Goal: Complete application form

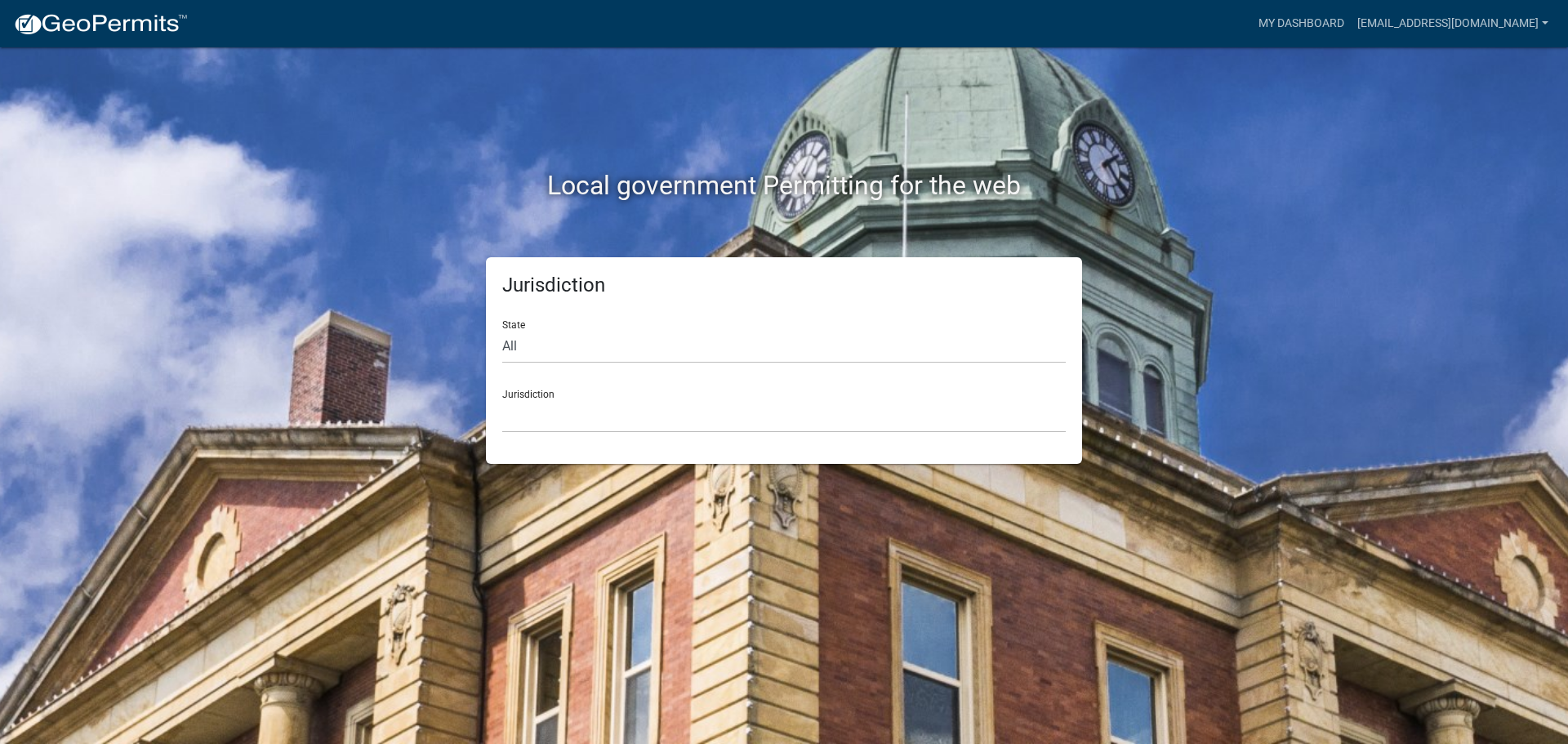
click at [735, 326] on div "State All [US_STATE] [US_STATE] [US_STATE] [US_STATE] [US_STATE] [US_STATE] [US…" at bounding box center [784, 334] width 564 height 56
click at [661, 338] on select "All [US_STATE] [US_STATE] [US_STATE] [US_STATE] [US_STATE] [US_STATE] [US_STATE…" at bounding box center [784, 346] width 564 height 34
select select "[US_STATE]"
click at [502, 330] on select "All Colorado Georgia Indiana Iowa Kansas Minnesota Ohio South Carolina Wisconsin" at bounding box center [784, 346] width 564 height 34
click at [560, 426] on select "City of Charlestown, Indiana City of Jeffersonville, Indiana City of Logansport…" at bounding box center [784, 416] width 564 height 34
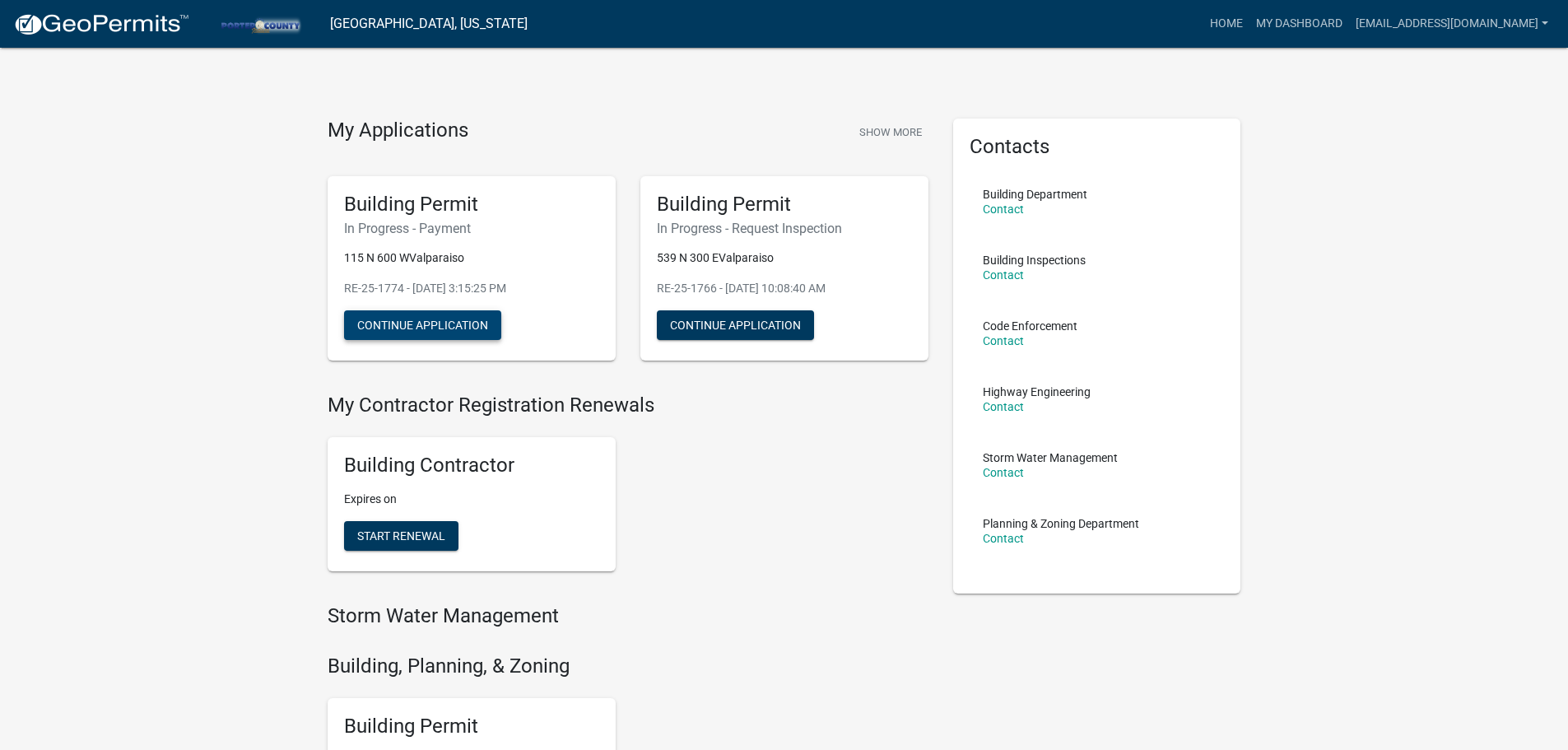
click at [468, 333] on button "Continue Application" at bounding box center [423, 325] width 157 height 30
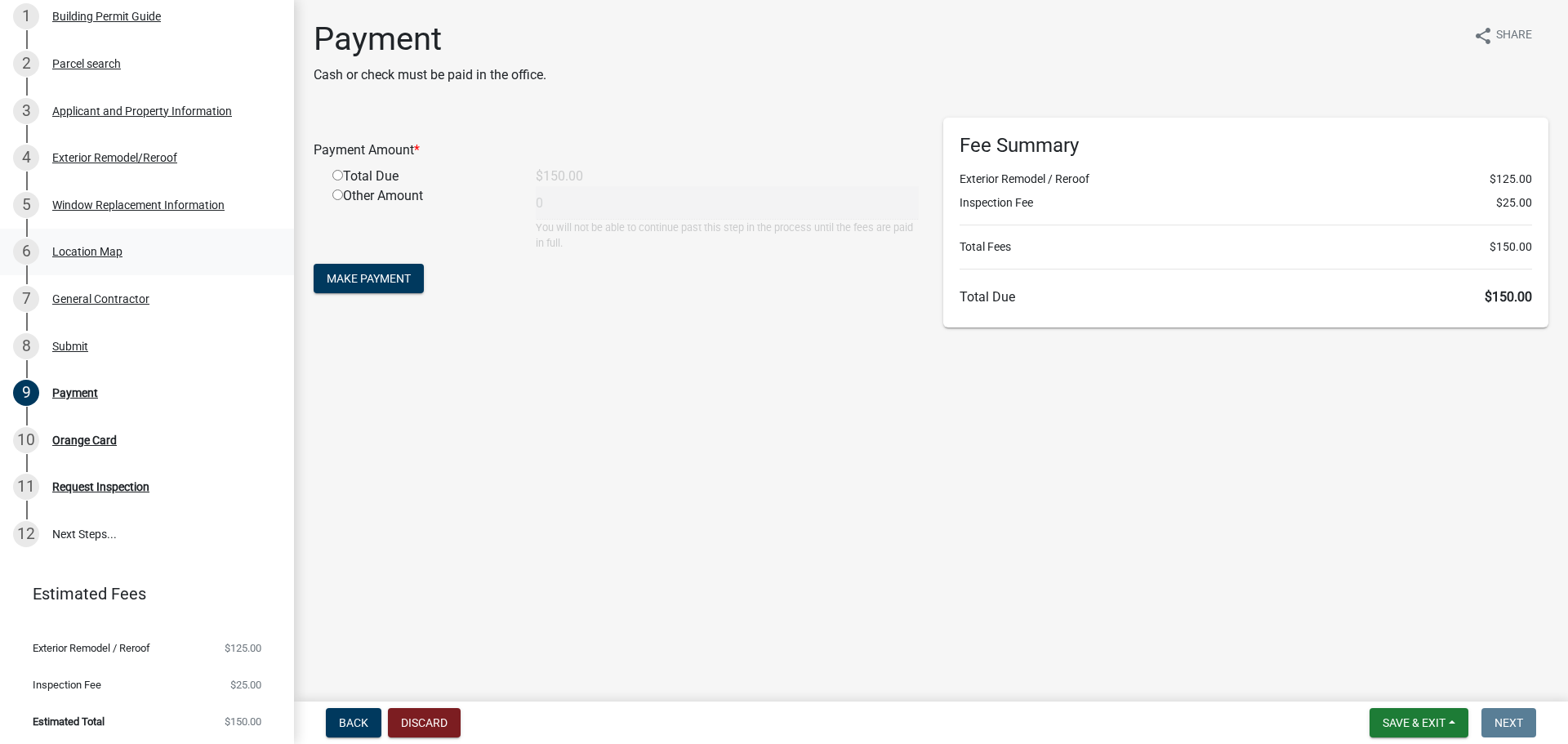
scroll to position [107, 0]
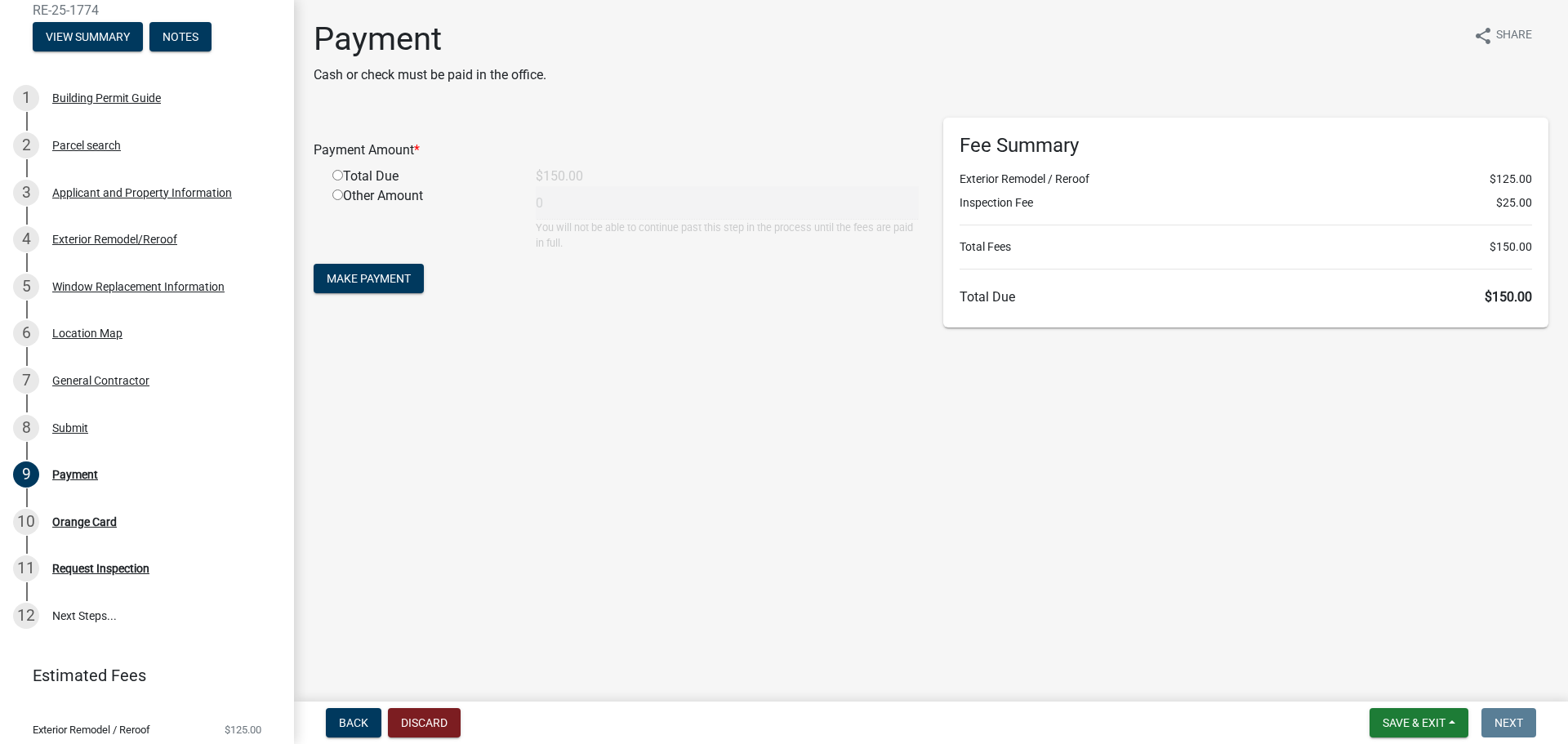
click at [340, 177] on input "radio" at bounding box center [338, 175] width 10 height 10
radio input "true"
type input "150"
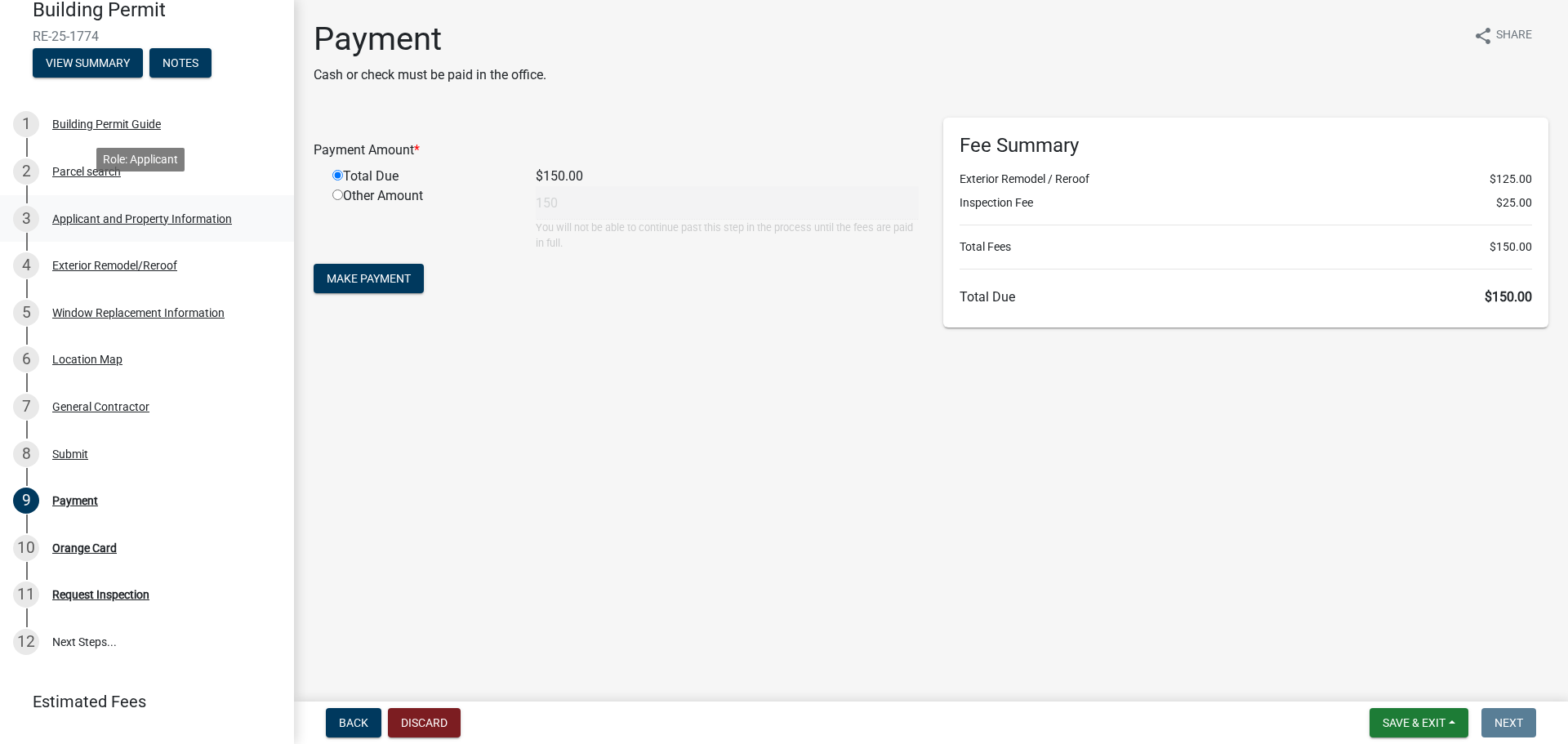
scroll to position [164, 0]
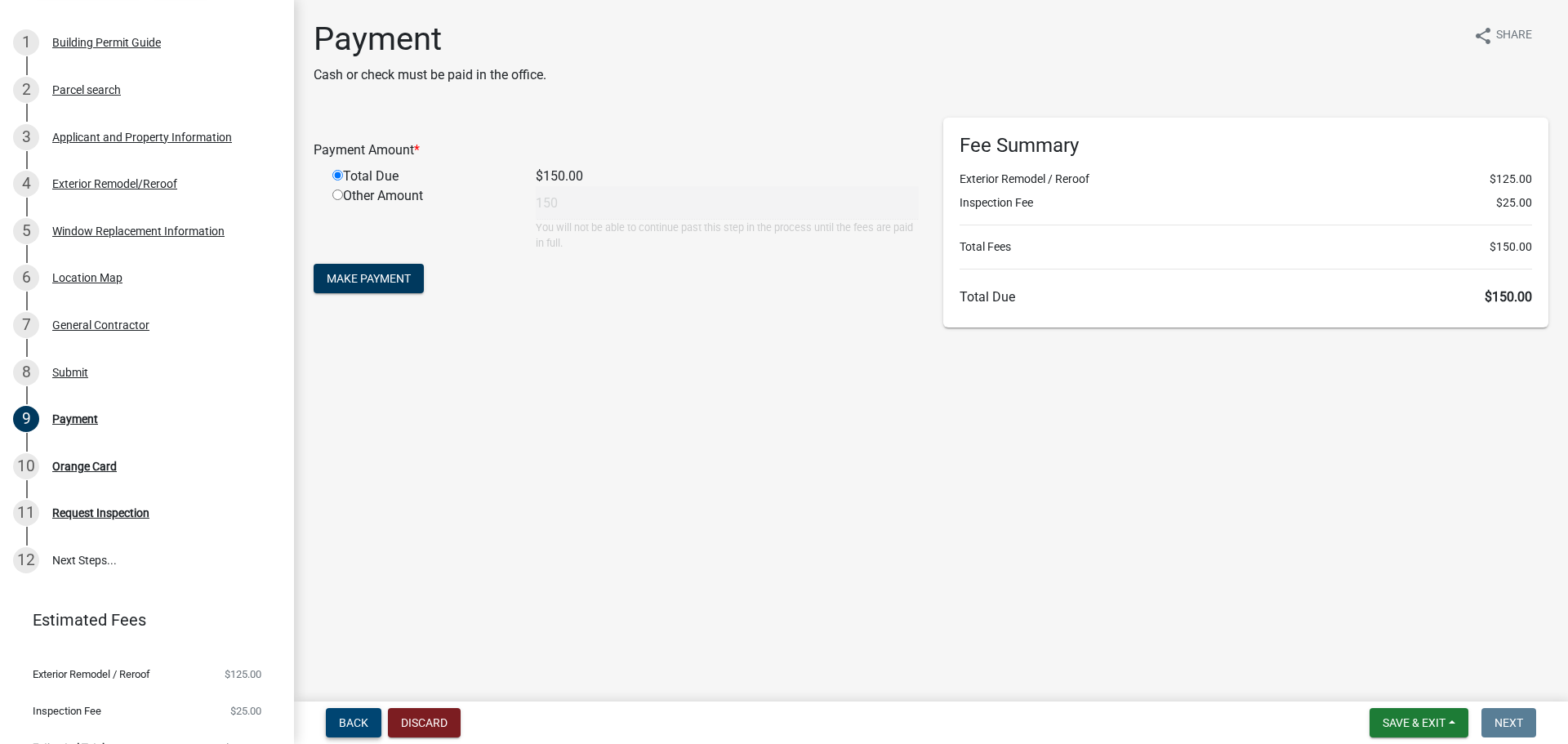
click at [347, 720] on span "Back" at bounding box center [353, 722] width 29 height 13
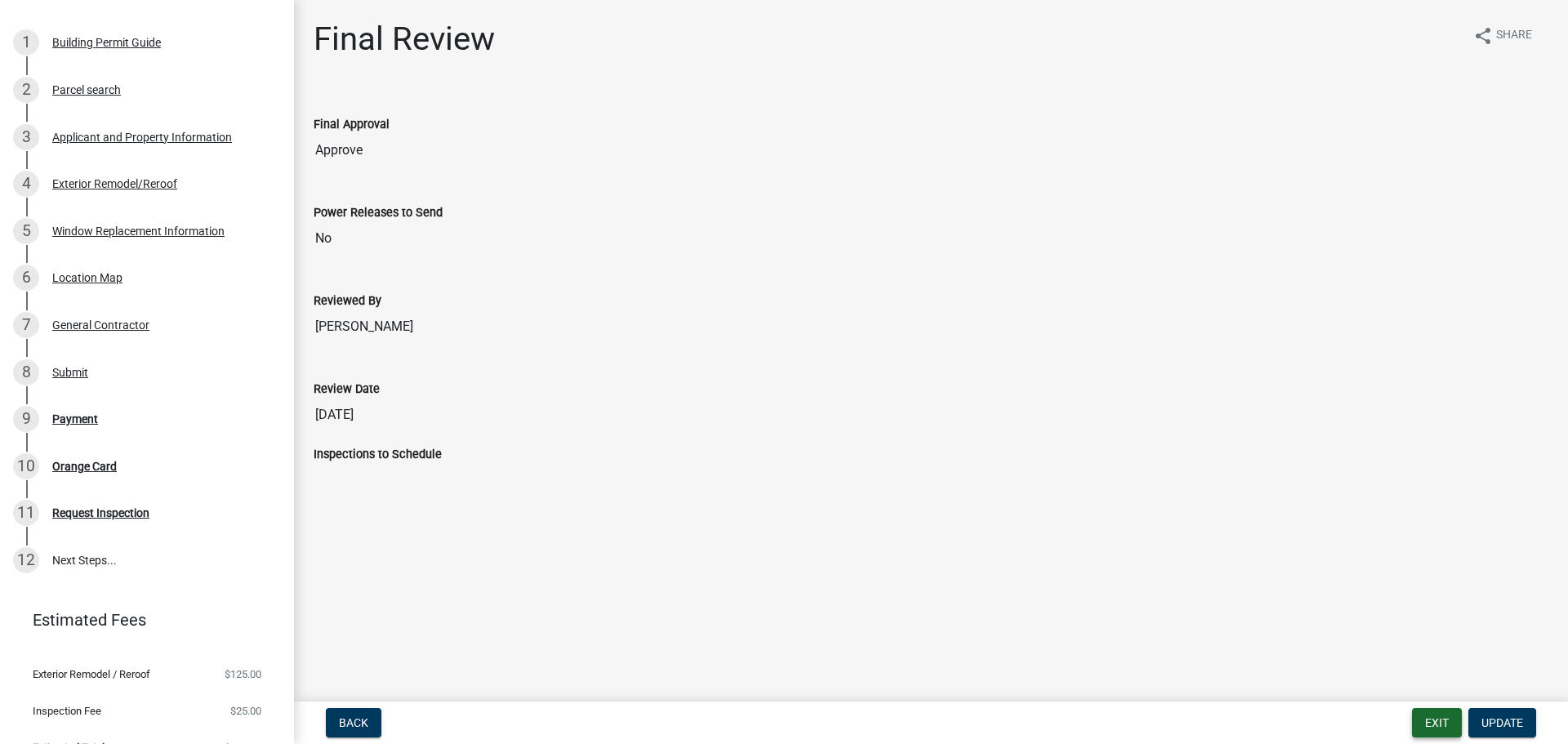
click at [1420, 710] on button "Exit" at bounding box center [1437, 722] width 50 height 29
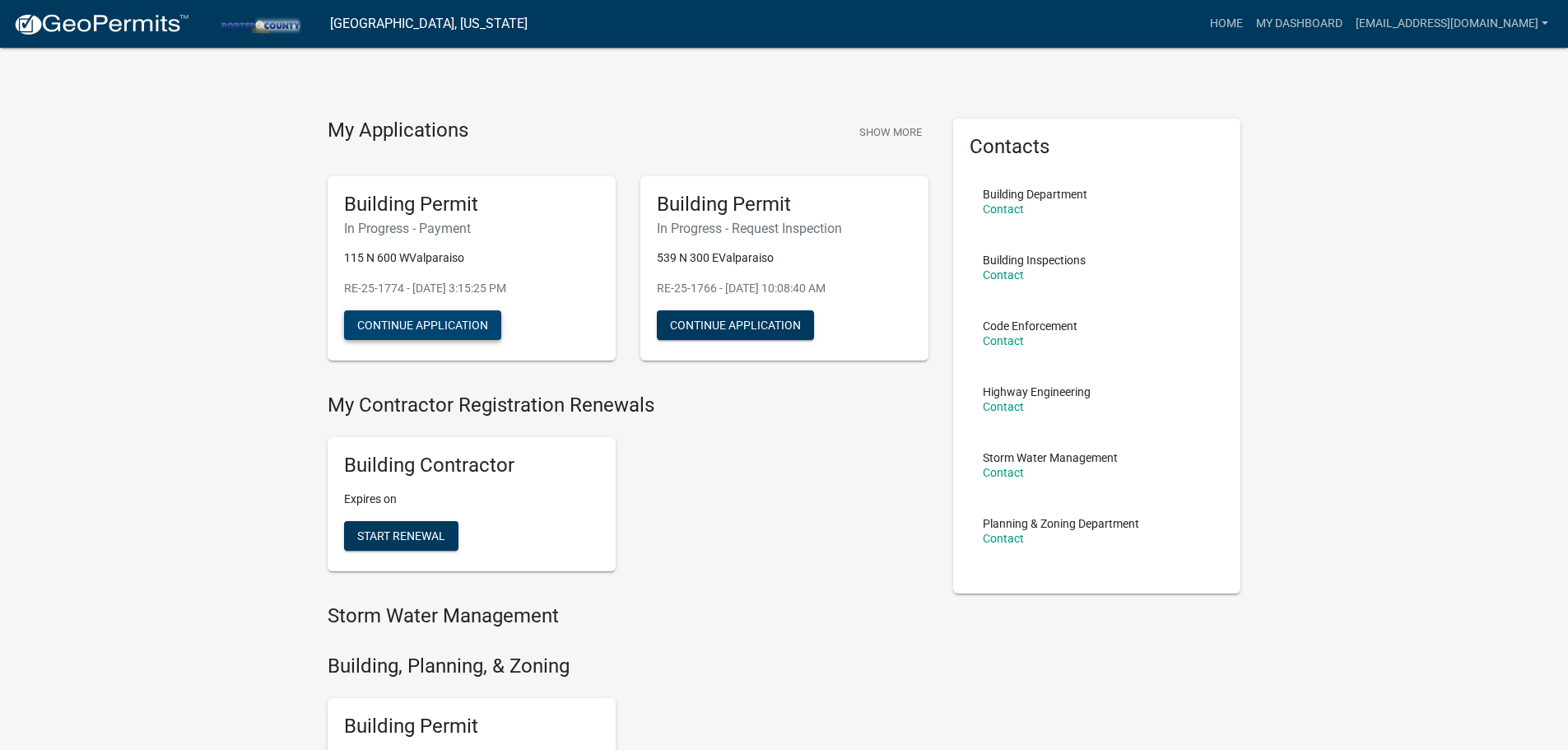
click at [458, 322] on button "Continue Application" at bounding box center [423, 325] width 157 height 30
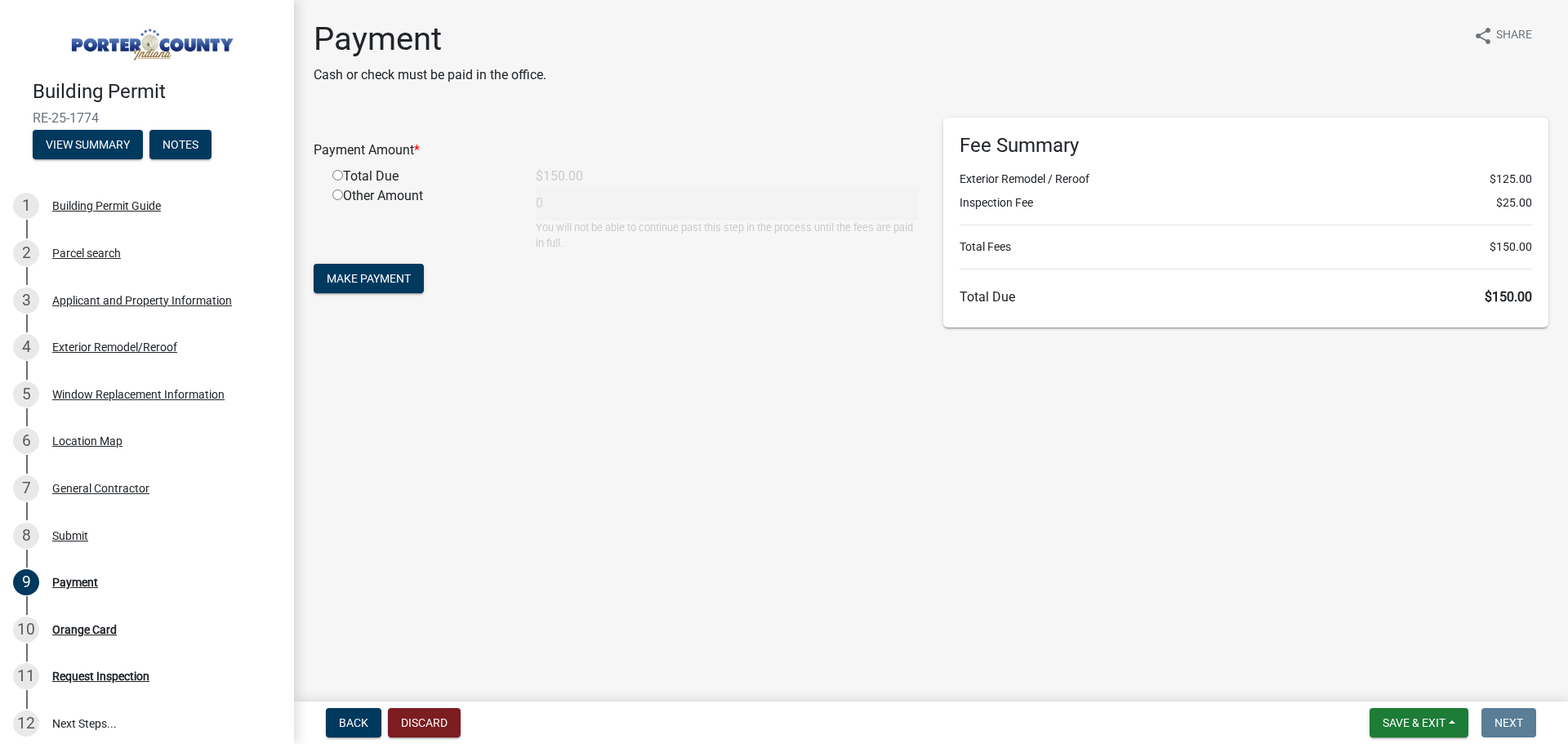
click at [341, 172] on input "radio" at bounding box center [338, 175] width 10 height 10
radio input "true"
type input "150"
click at [398, 281] on span "Make Payment" at bounding box center [368, 278] width 84 height 13
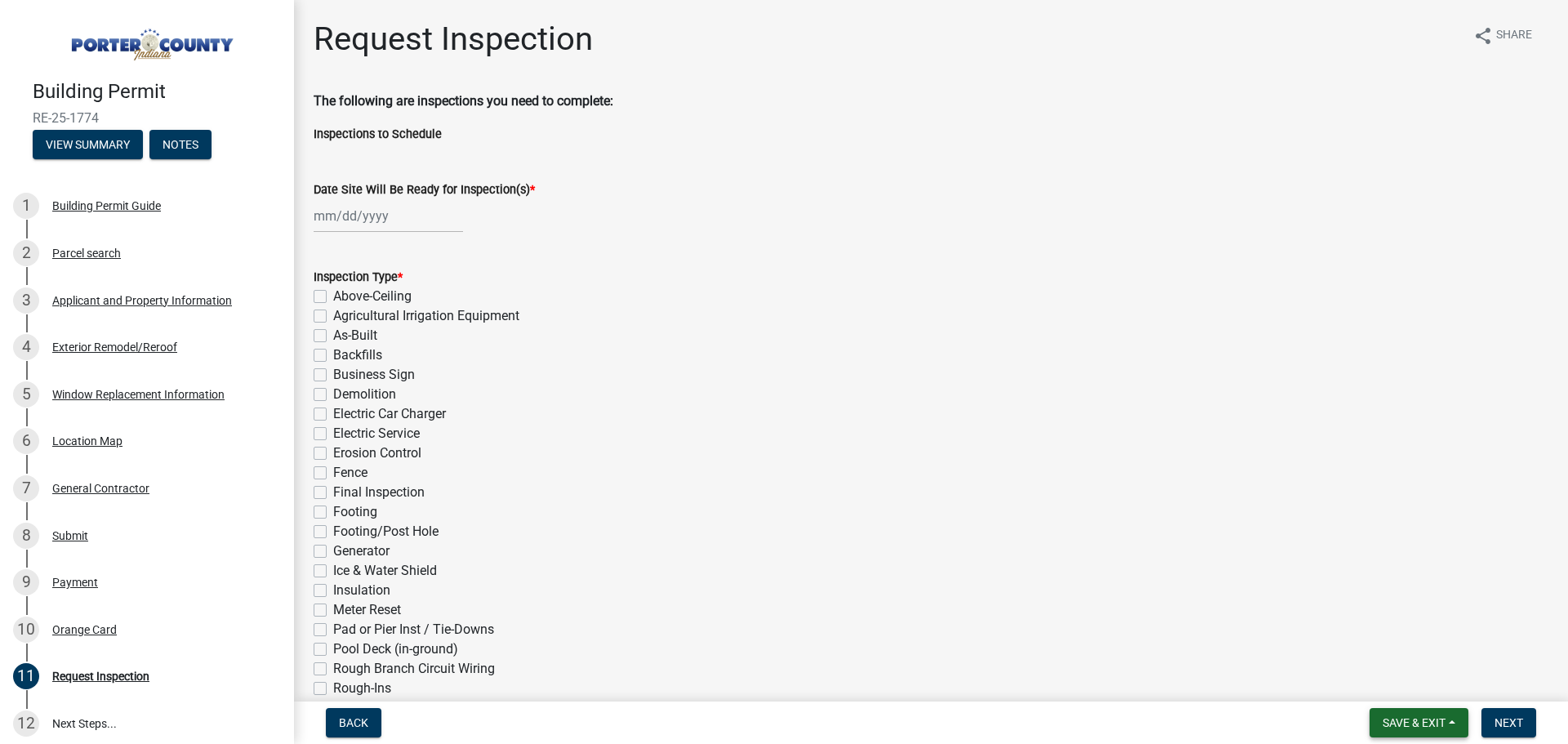
click at [1459, 734] on button "Save & Exit" at bounding box center [1419, 722] width 99 height 29
click at [1420, 679] on button "Save & Exit" at bounding box center [1403, 680] width 131 height 39
